Goal: Find specific page/section: Locate a particular part of the current website

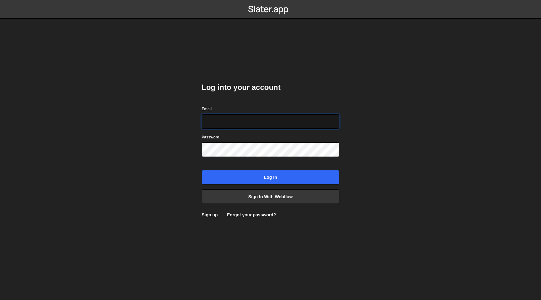
type input "hello@meetpilou.com"
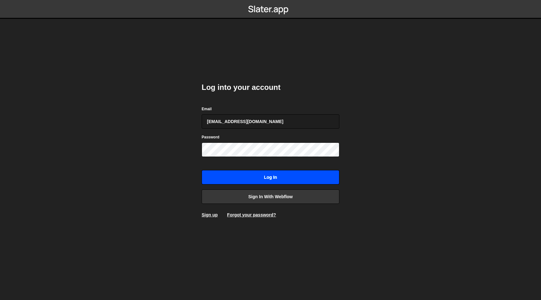
click at [249, 173] on input "Log in" at bounding box center [271, 177] width 138 height 14
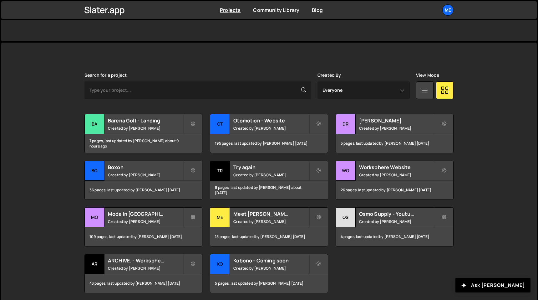
scroll to position [147, 0]
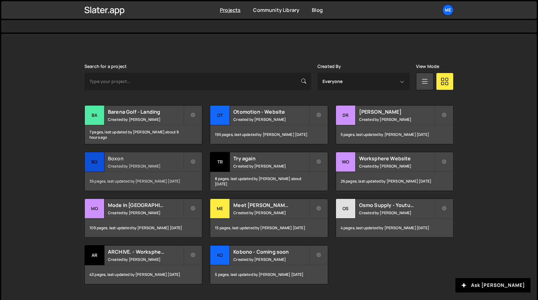
click at [150, 156] on h2 "Boxon" at bounding box center [145, 158] width 75 height 7
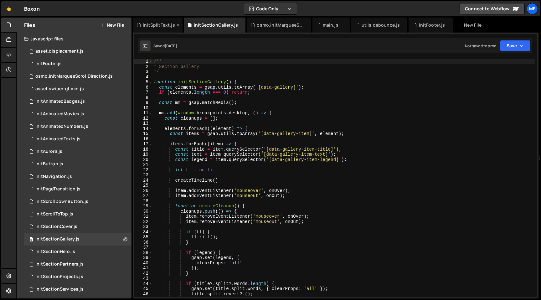
click at [176, 23] on icon at bounding box center [178, 25] width 4 height 6
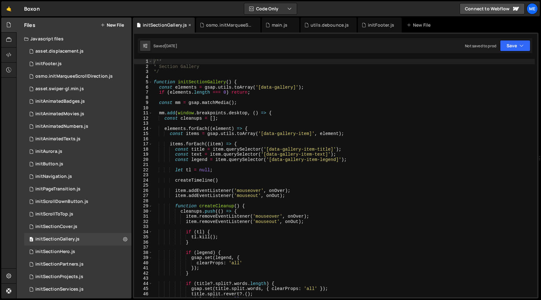
click at [191, 24] on icon at bounding box center [189, 25] width 4 height 6
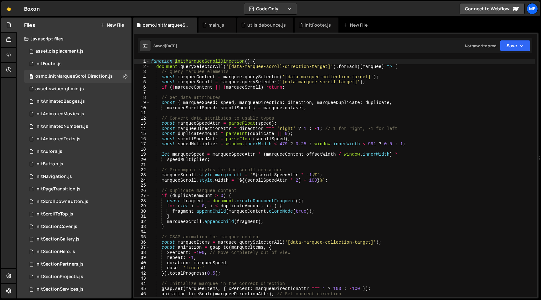
click at [0, 0] on icon at bounding box center [0, 0] width 0 height 0
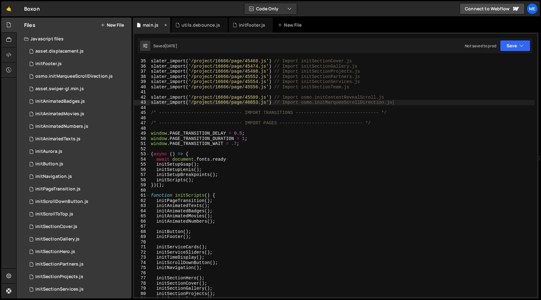
click at [166, 26] on icon at bounding box center [165, 25] width 4 height 6
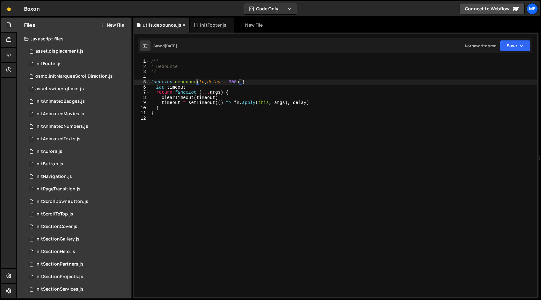
click at [183, 25] on icon at bounding box center [184, 25] width 4 height 6
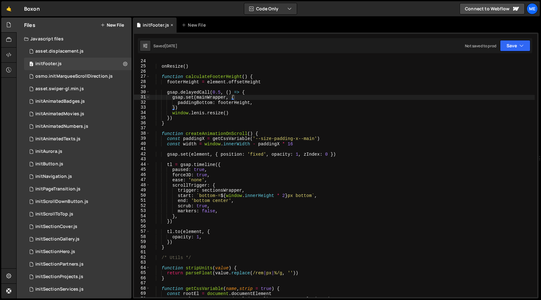
click at [173, 24] on icon at bounding box center [172, 25] width 4 height 6
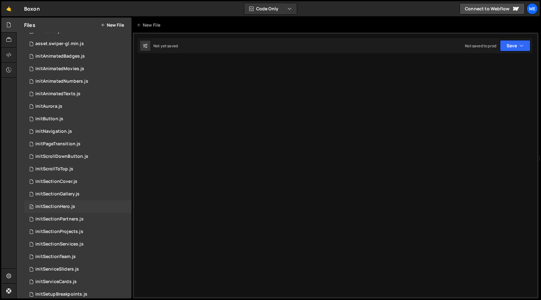
scroll to position [21, 0]
click at [81, 52] on div "0 asset.swiper-gl.min.js 0" at bounding box center [77, 55] width 107 height 13
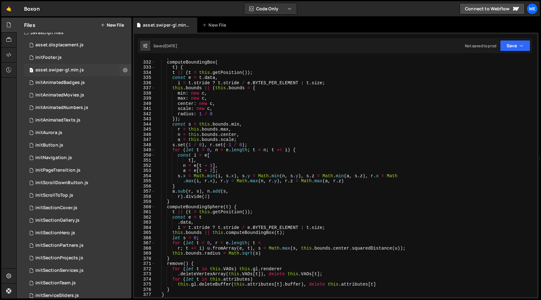
scroll to position [0, 0]
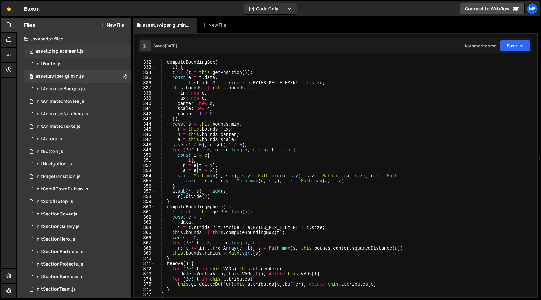
click at [63, 52] on div "asset.displacement.js" at bounding box center [59, 52] width 48 height 6
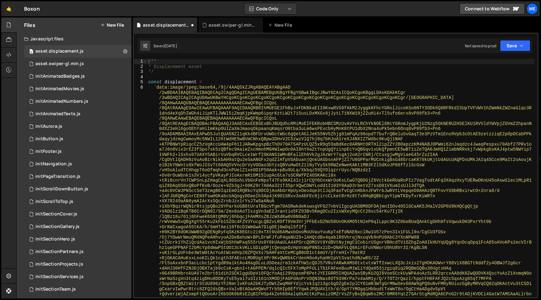
drag, startPoint x: 54, startPoint y: 64, endPoint x: 184, endPoint y: 3, distance: 143.0
